Goal: Complete application form: Complete application form

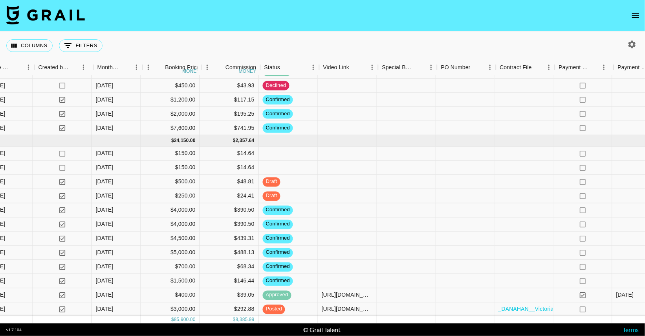
scroll to position [356, 571]
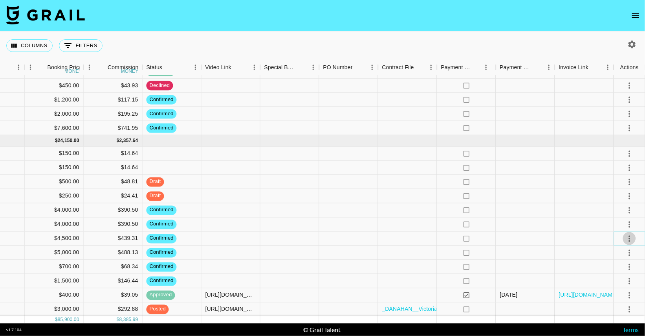
click at [631, 239] on icon "select merge strategy" at bounding box center [629, 237] width 9 height 9
click at [611, 285] on li "Draft Created" at bounding box center [620, 283] width 51 height 14
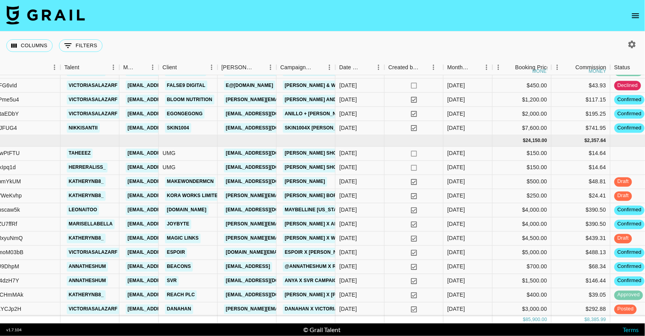
scroll to position [356, 0]
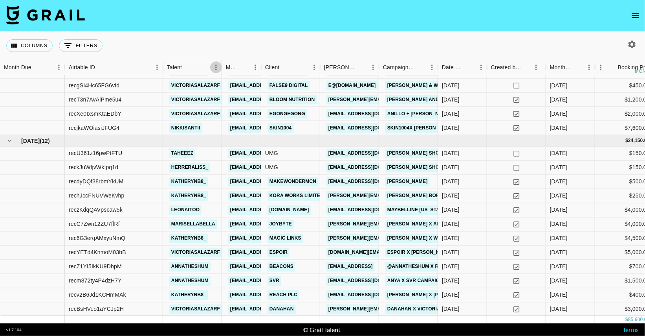
click at [217, 66] on icon "Menu" at bounding box center [216, 67] width 8 height 8
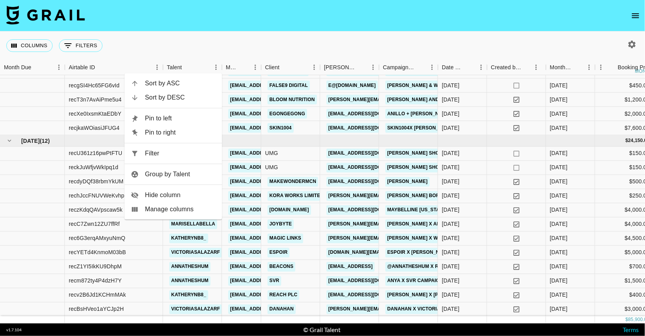
click at [194, 48] on div "Columns 0 Filters + Booking" at bounding box center [322, 45] width 645 height 28
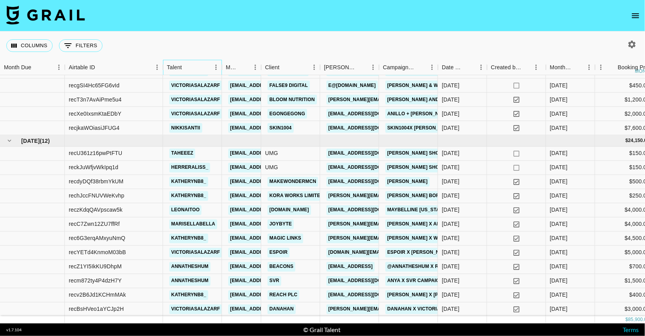
click at [177, 67] on div "Talent" at bounding box center [174, 67] width 15 height 15
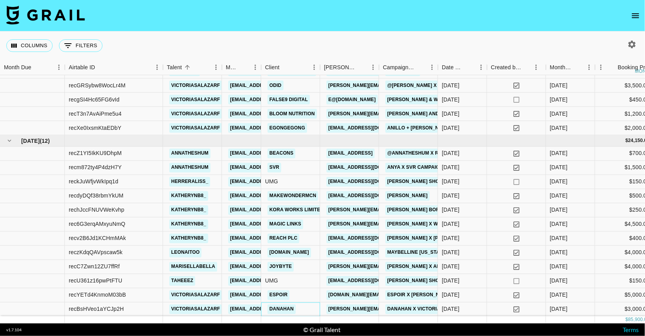
click at [298, 308] on div "Danahan" at bounding box center [290, 309] width 59 height 14
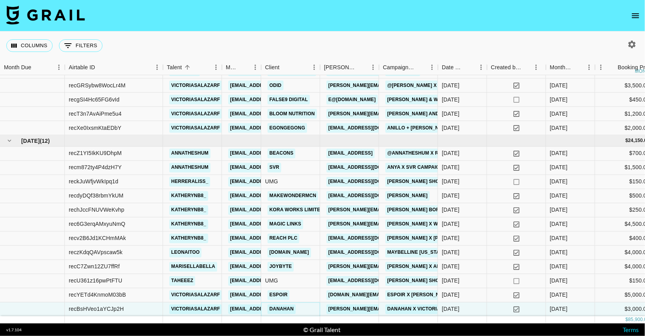
click at [275, 307] on link "Danahan" at bounding box center [282, 309] width 28 height 10
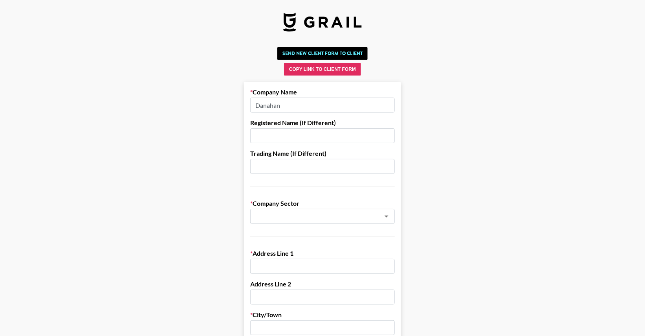
drag, startPoint x: 293, startPoint y: 105, endPoint x: 211, endPoint y: 101, distance: 81.8
type input "Beyond Earth Co, Ltd"
click at [288, 137] on input "text" at bounding box center [322, 135] width 145 height 15
paste input "Room 616, Ilsan Techno Town Baekseok-dong, 138, Ilsan-ro, Ilsandong-gu, Gayong-…"
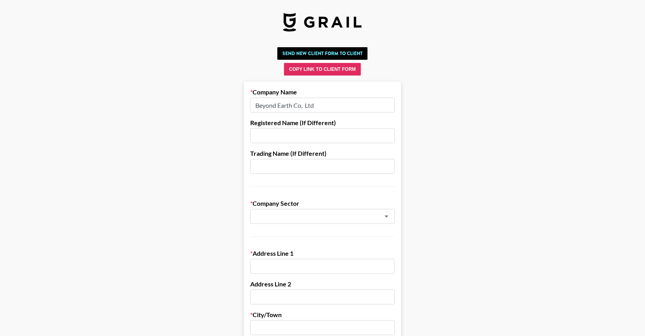
type input "Room 616, Ilsan Techno Town Baekseok-dong, 138, Ilsan-ro, Ilsandong-gu, Gayong-…"
drag, startPoint x: 256, startPoint y: 138, endPoint x: 433, endPoint y: 132, distance: 176.9
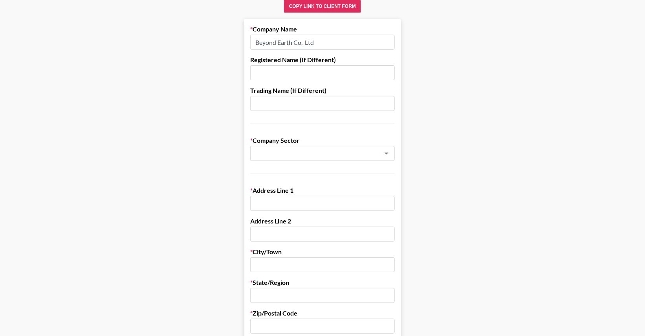
scroll to position [71, 0]
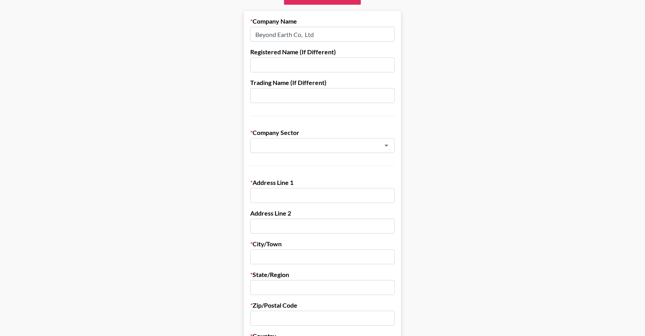
click at [265, 197] on input "text" at bounding box center [322, 195] width 145 height 15
paste input "Room 616, Ilsan Techno Town Baekseok-dong, 138, Ilsan-ro, Ilsandong-gu, Gayong-…"
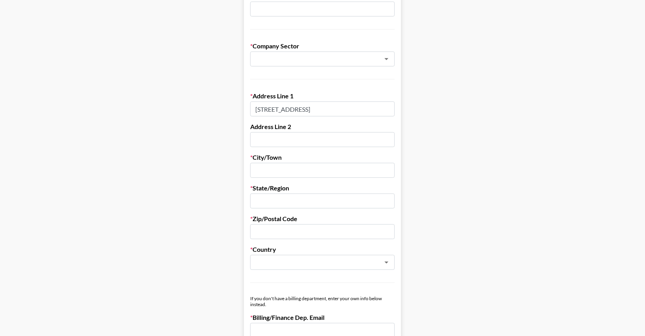
scroll to position [184, 0]
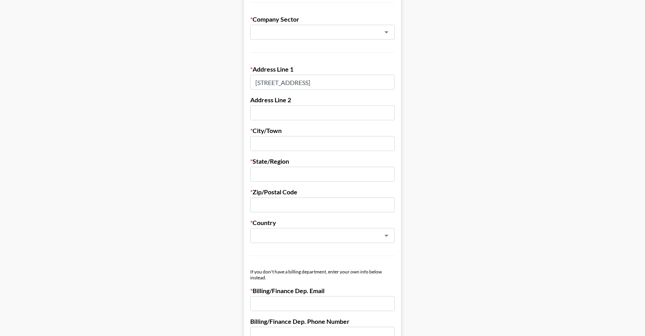
type input "Room 616, Ilsan Techno Town Baekseok-dong, 138, Ilsan-ro, Ilsandong-gu, Gayong-…"
drag, startPoint x: 255, startPoint y: 81, endPoint x: 491, endPoint y: 79, distance: 236.2
click at [491, 79] on main "Send New Client Form to Client Copy Link to Client Form Company Name Beyond Ear…" at bounding box center [322, 264] width 633 height 809
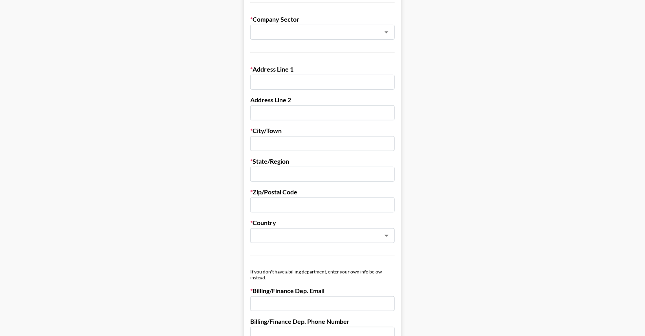
paste input "Room 616, Ilsan Techno Town, 138 Ilsan-ro"
type input "Room 616, Ilsan Techno Town, 138 Ilsan-ro"
click at [305, 109] on input "text" at bounding box center [322, 112] width 145 height 15
paste input "Baekseok-dong"
type input "Baekseok-dong"
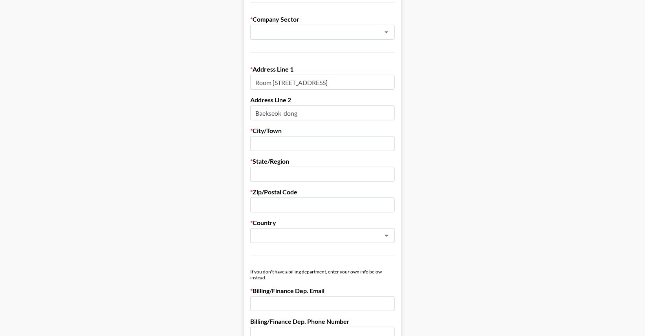
click at [270, 143] on input "text" at bounding box center [322, 143] width 145 height 15
paste input "Goyang-si"
type input "Goyang-si"
click at [275, 172] on input "text" at bounding box center [322, 174] width 145 height 15
paste input "Gyeonggi-do"
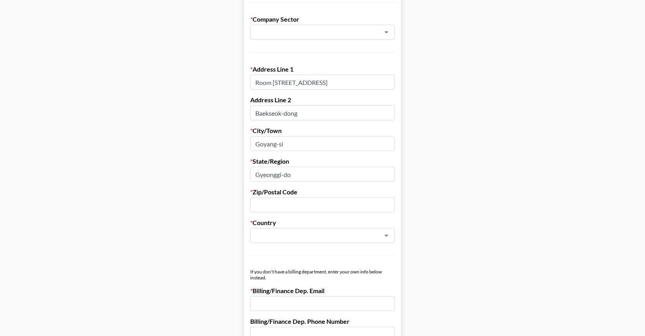
type input "Gyeonggi-do"
click at [273, 206] on input "text" at bounding box center [322, 204] width 145 height 15
click at [267, 236] on input "text" at bounding box center [312, 235] width 114 height 9
type input "South Korea"
click at [345, 216] on form "Company Name Beyond Earth Co, Ltd Registered Name (If Different) Trading Name (…" at bounding box center [322, 284] width 157 height 772
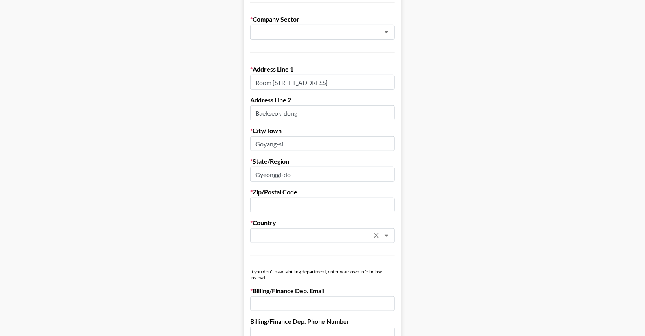
click at [376, 235] on icon "Clear" at bounding box center [377, 235] width 8 height 8
click at [386, 235] on icon "Open" at bounding box center [386, 235] width 9 height 9
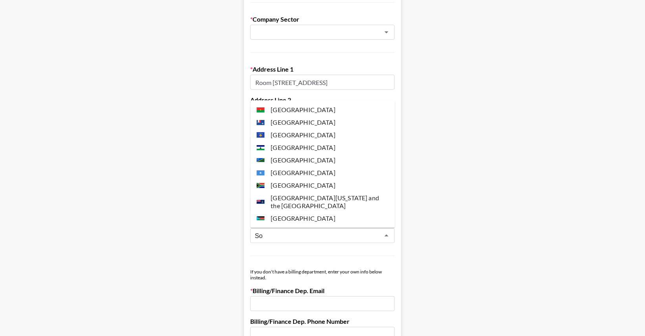
type input "S"
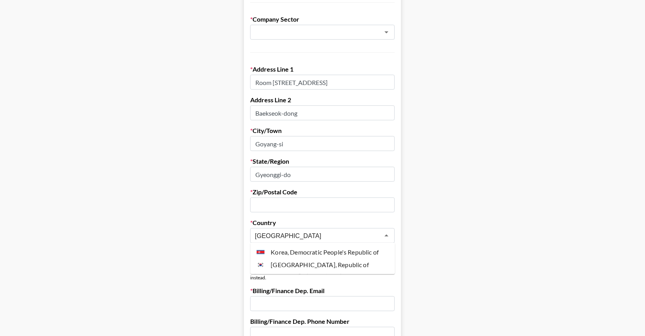
type input "Korea"
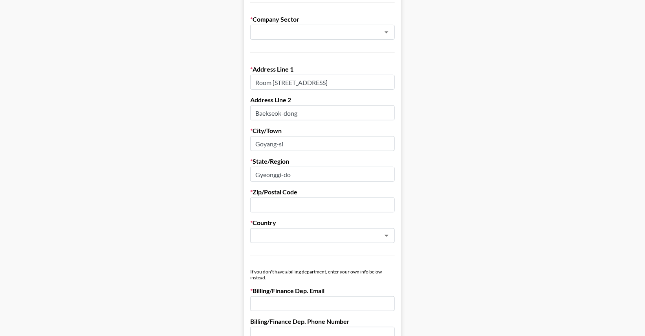
click at [282, 203] on input "text" at bounding box center [322, 204] width 145 height 15
paste input "10442"
type input "10442"
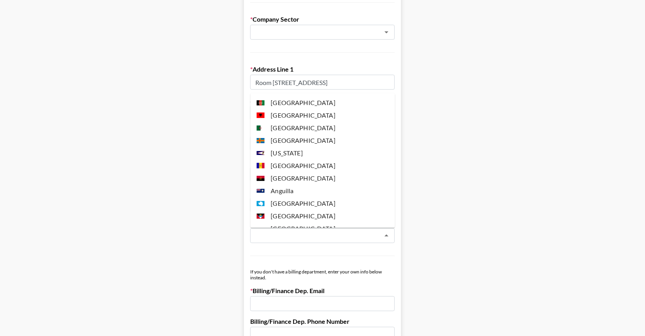
click at [283, 233] on input "text" at bounding box center [317, 235] width 125 height 9
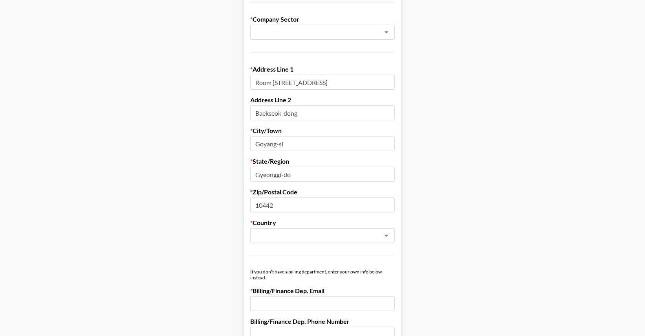
click at [508, 131] on main "Send New Client Form to Client Copy Link to Client Form Company Name Beyond Ear…" at bounding box center [322, 264] width 633 height 809
click at [311, 233] on input "text" at bounding box center [317, 235] width 125 height 9
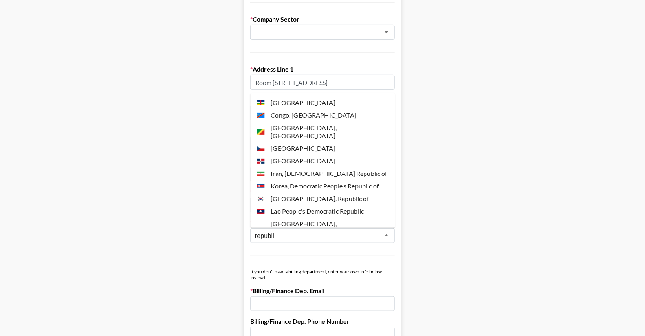
click at [303, 193] on li "Korea, Republic of" at bounding box center [323, 199] width 145 height 13
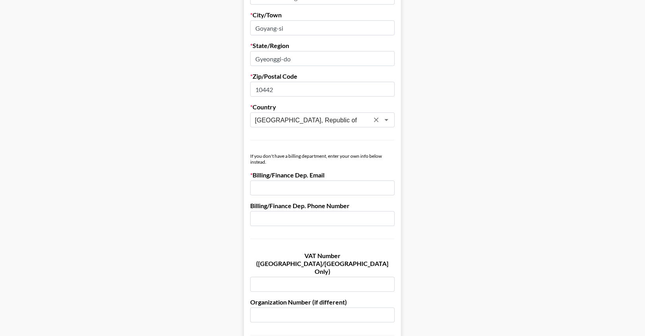
scroll to position [335, 0]
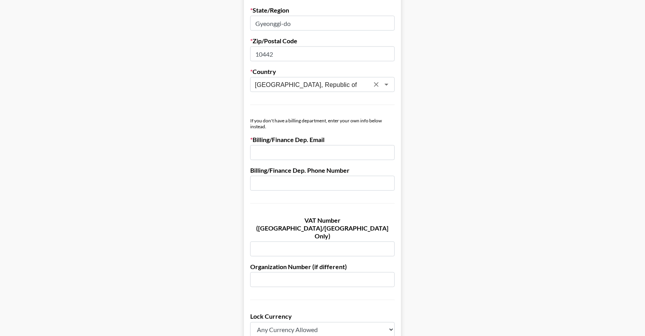
type input "Korea, Republic of"
click at [304, 151] on input "email" at bounding box center [322, 152] width 145 height 15
paste input "[PERSON_NAME][EMAIL_ADDRESS][DOMAIN_NAME]"
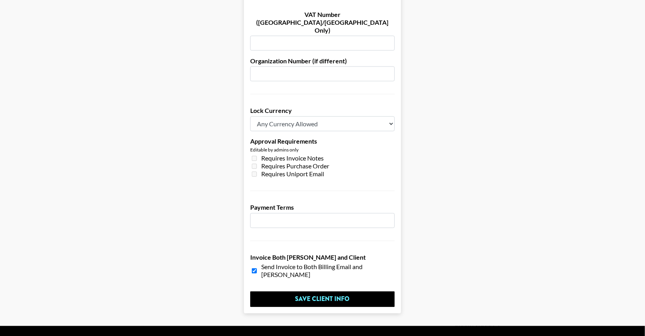
scroll to position [545, 0]
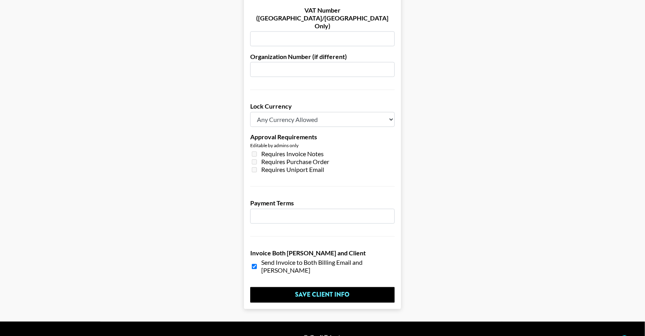
type input "[PERSON_NAME][EMAIL_ADDRESS][DOMAIN_NAME]"
click at [351, 112] on select "Any Currency Allowed USD GBP EUR CAD AUD" at bounding box center [322, 119] width 145 height 15
select select "USD"
click at [250, 112] on select "Any Currency Allowed USD GBP EUR CAD AUD" at bounding box center [322, 119] width 145 height 15
click at [335, 209] on input "number" at bounding box center [322, 216] width 145 height 15
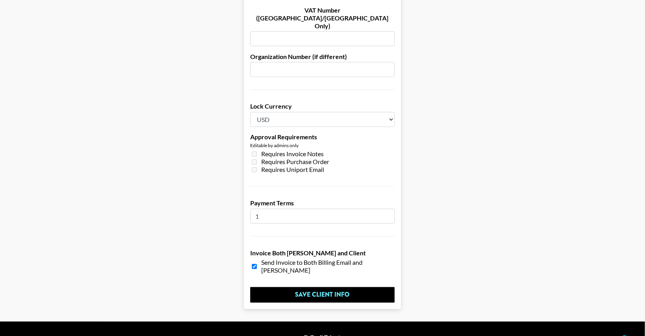
type input "1"
click at [387, 209] on input "1" at bounding box center [322, 216] width 145 height 15
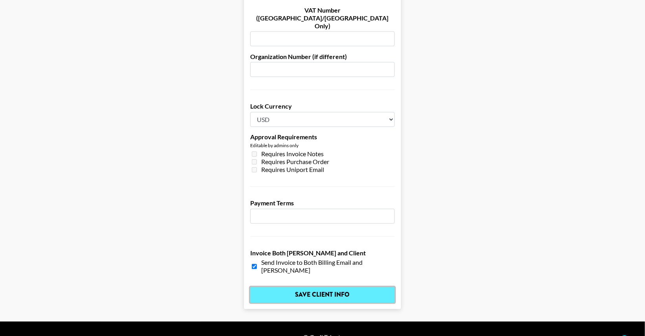
click at [331, 287] on input "Save Client Info" at bounding box center [322, 295] width 145 height 16
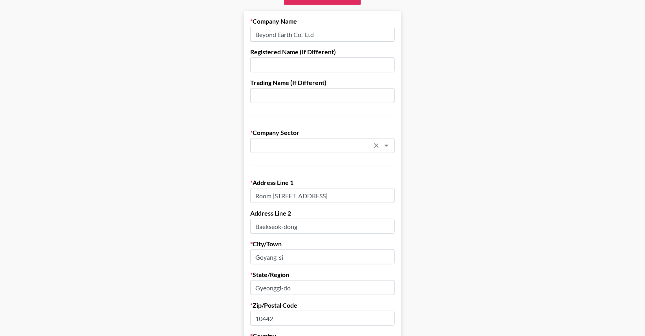
scroll to position [0, 0]
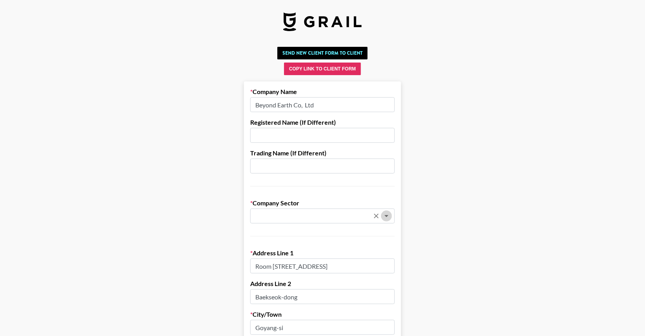
click at [386, 218] on icon "Open" at bounding box center [386, 215] width 9 height 9
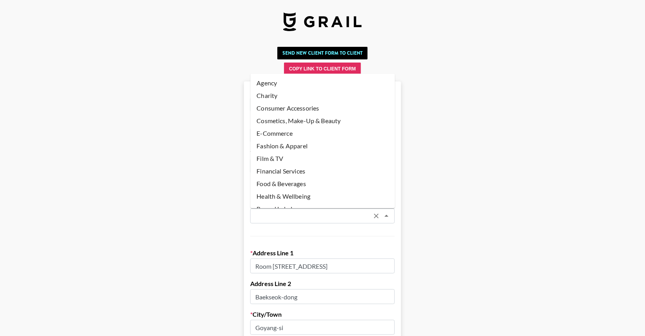
click at [341, 121] on li "Cosmetics, Make-Up & Beauty" at bounding box center [323, 121] width 145 height 13
type input "Cosmetics, Make-Up & Beauty"
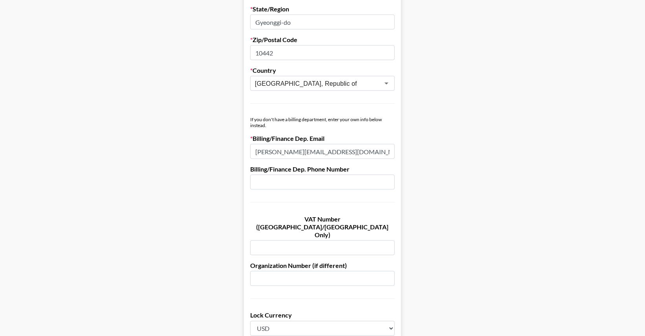
scroll to position [545, 0]
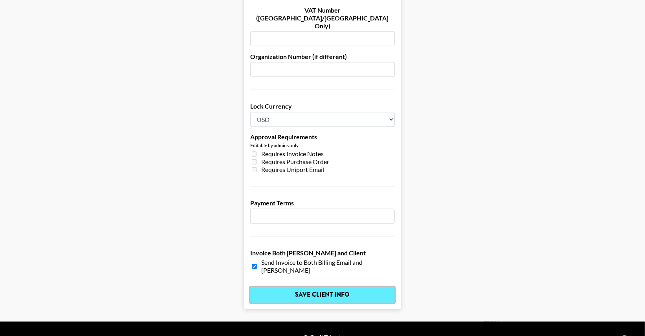
click at [338, 287] on input "Save Client Info" at bounding box center [322, 295] width 145 height 16
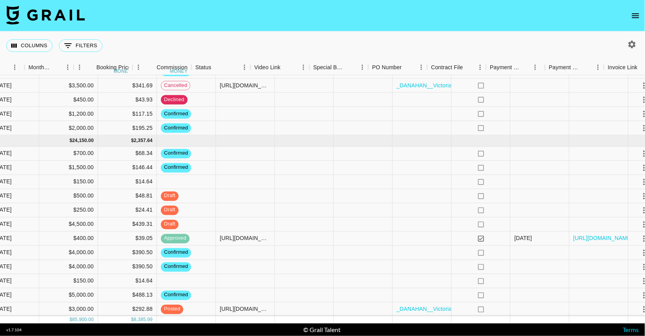
scroll to position [356, 571]
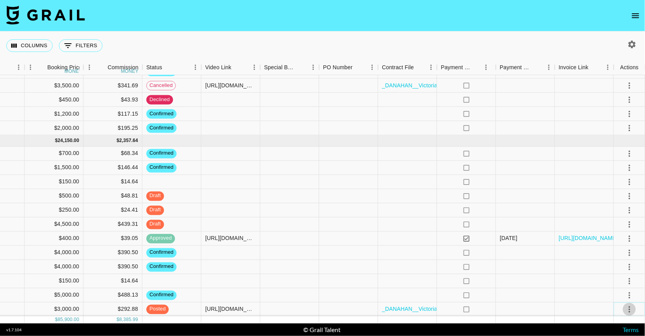
click at [633, 305] on icon "select merge strategy" at bounding box center [629, 308] width 9 height 9
click at [624, 292] on div "Approve" at bounding box center [613, 291] width 24 height 9
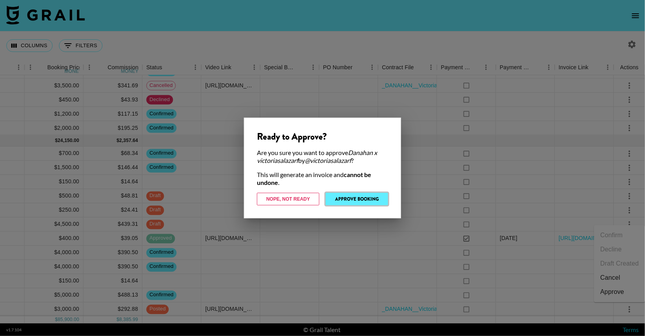
click at [373, 198] on button "Approve Booking" at bounding box center [357, 199] width 62 height 13
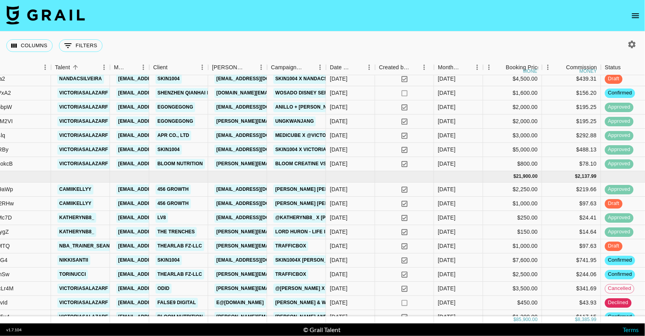
scroll to position [356, 112]
